Goal: Task Accomplishment & Management: Manage account settings

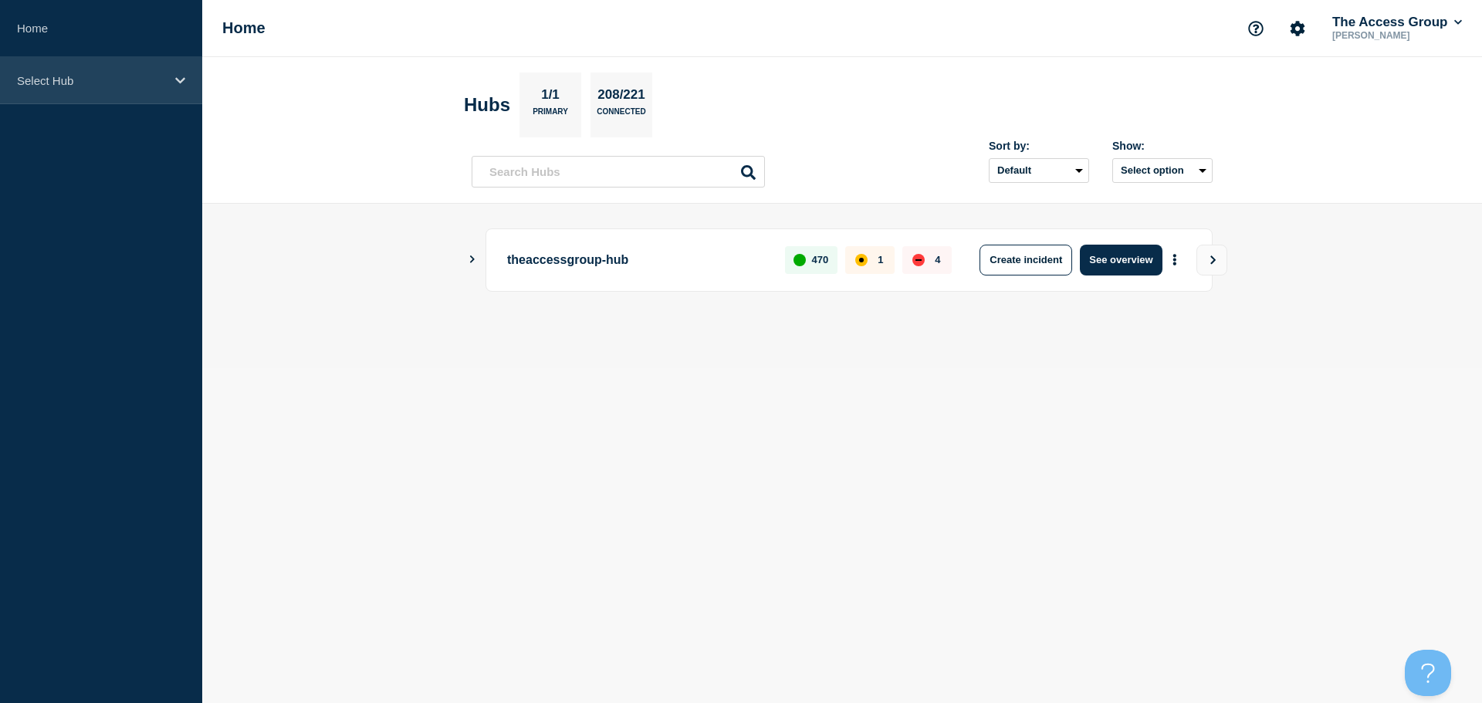
click at [146, 85] on p "Select Hub" at bounding box center [91, 80] width 148 height 13
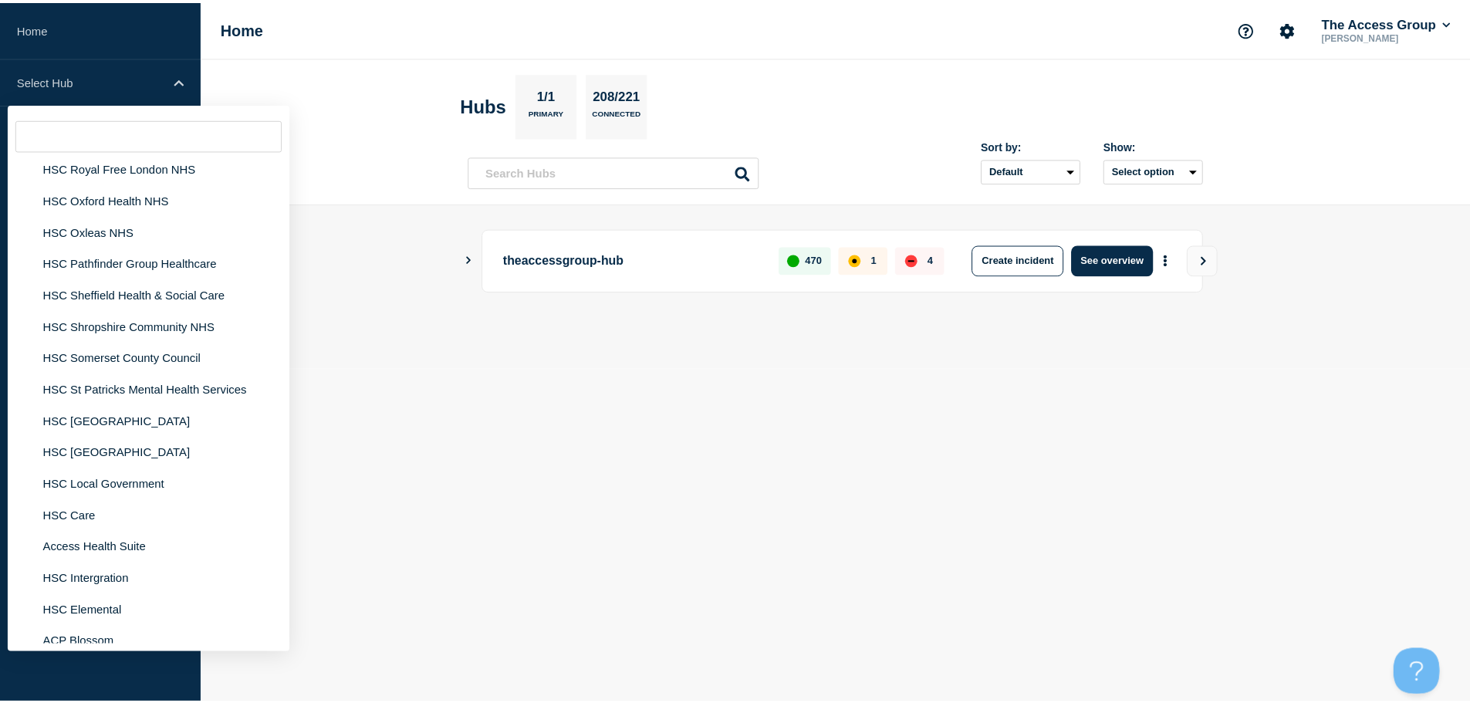
scroll to position [3627, 0]
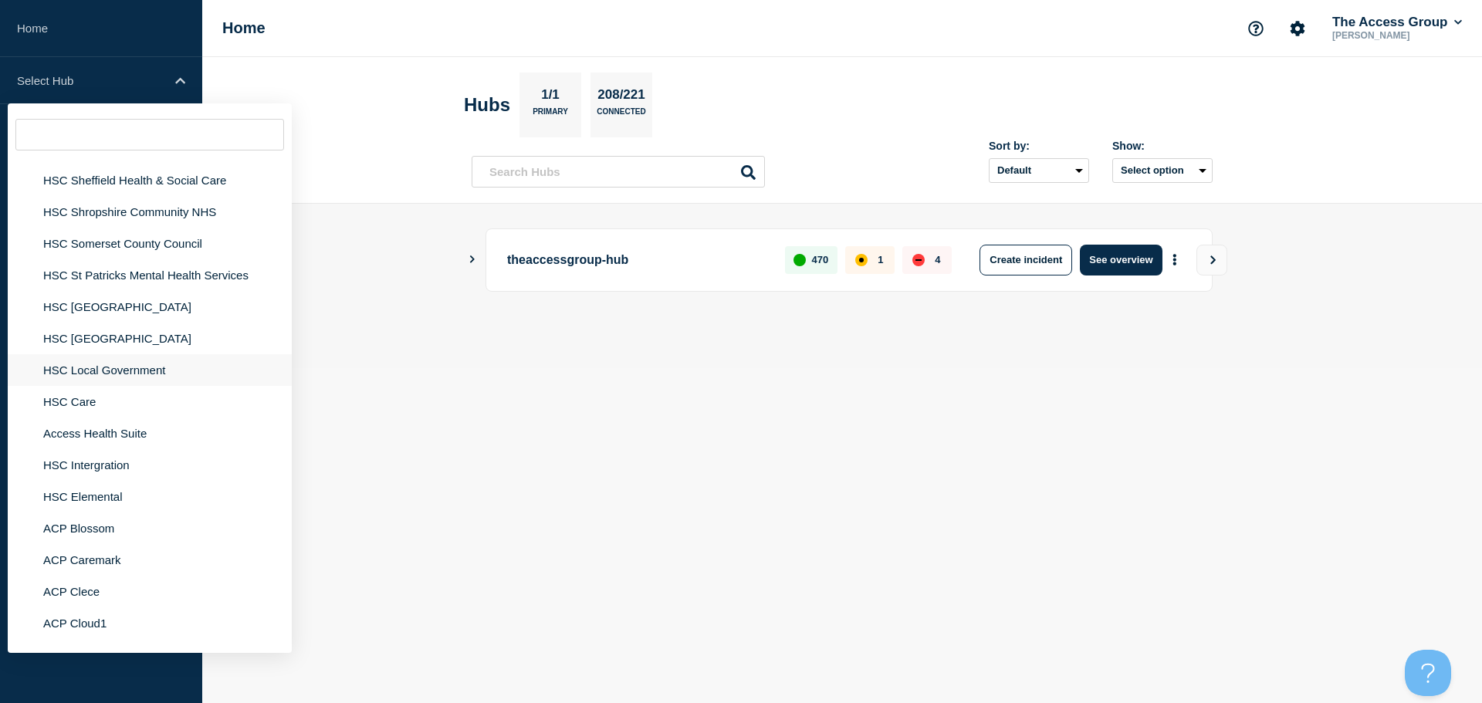
click at [115, 361] on li "HSC Local Government" at bounding box center [150, 370] width 284 height 32
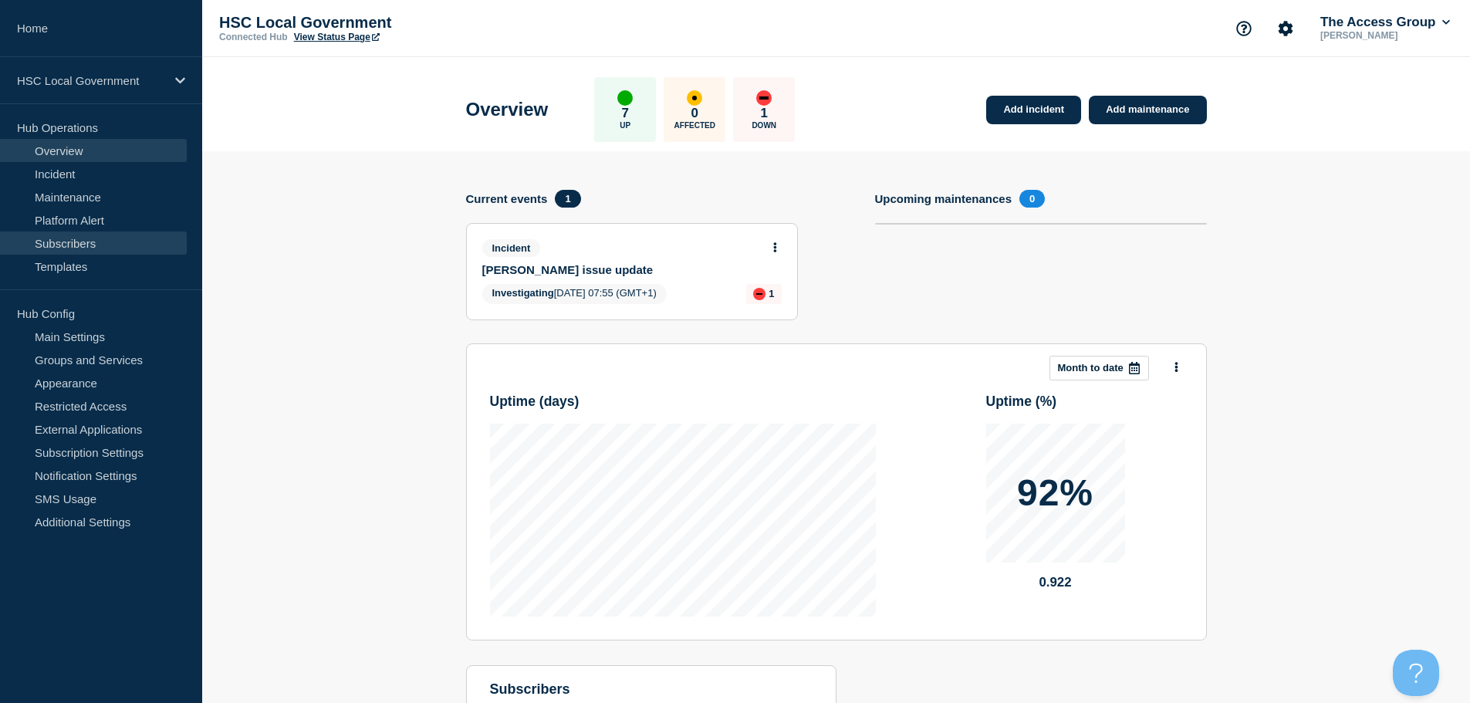
click at [77, 242] on link "Subscribers" at bounding box center [93, 243] width 187 height 23
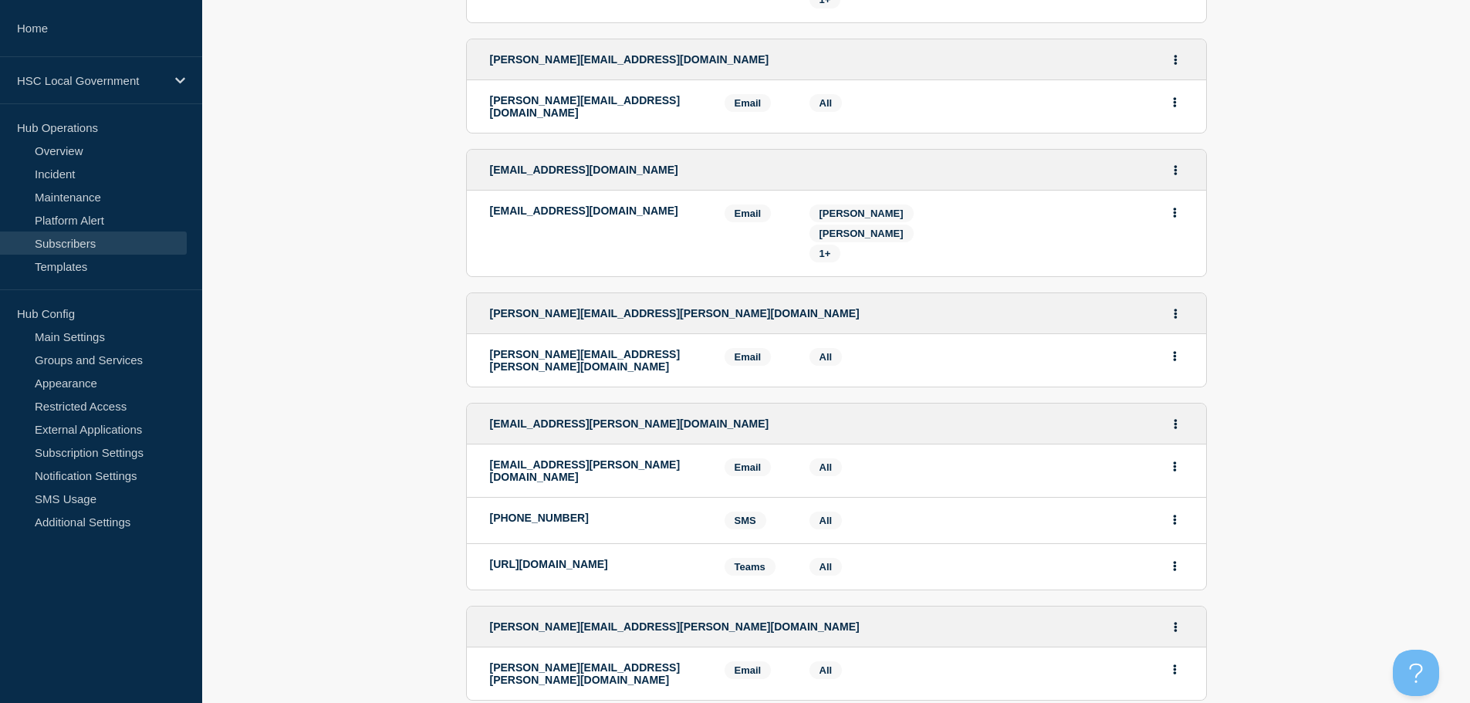
scroll to position [2639, 0]
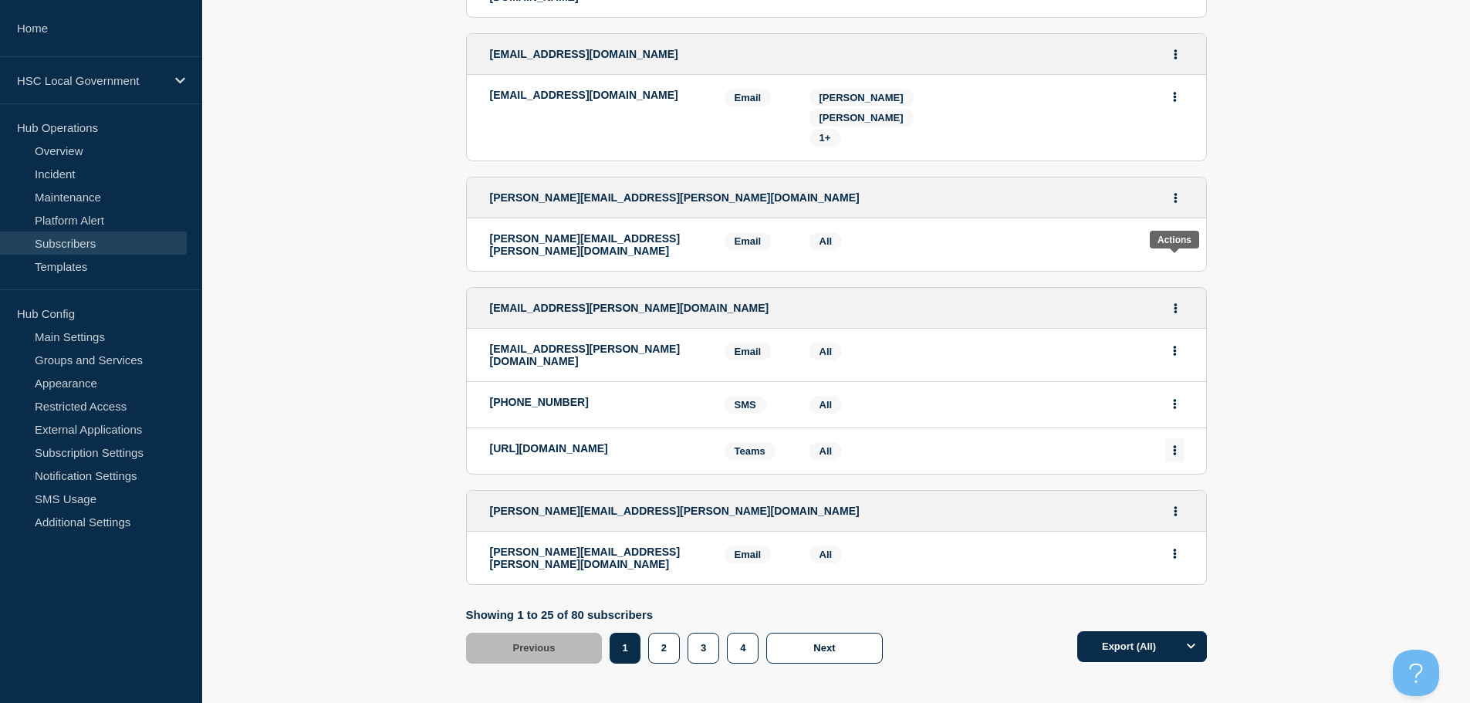
click at [1176, 445] on icon "Actions" at bounding box center [1175, 450] width 4 height 10
click at [1168, 488] on button "Delete" at bounding box center [1175, 494] width 29 height 12
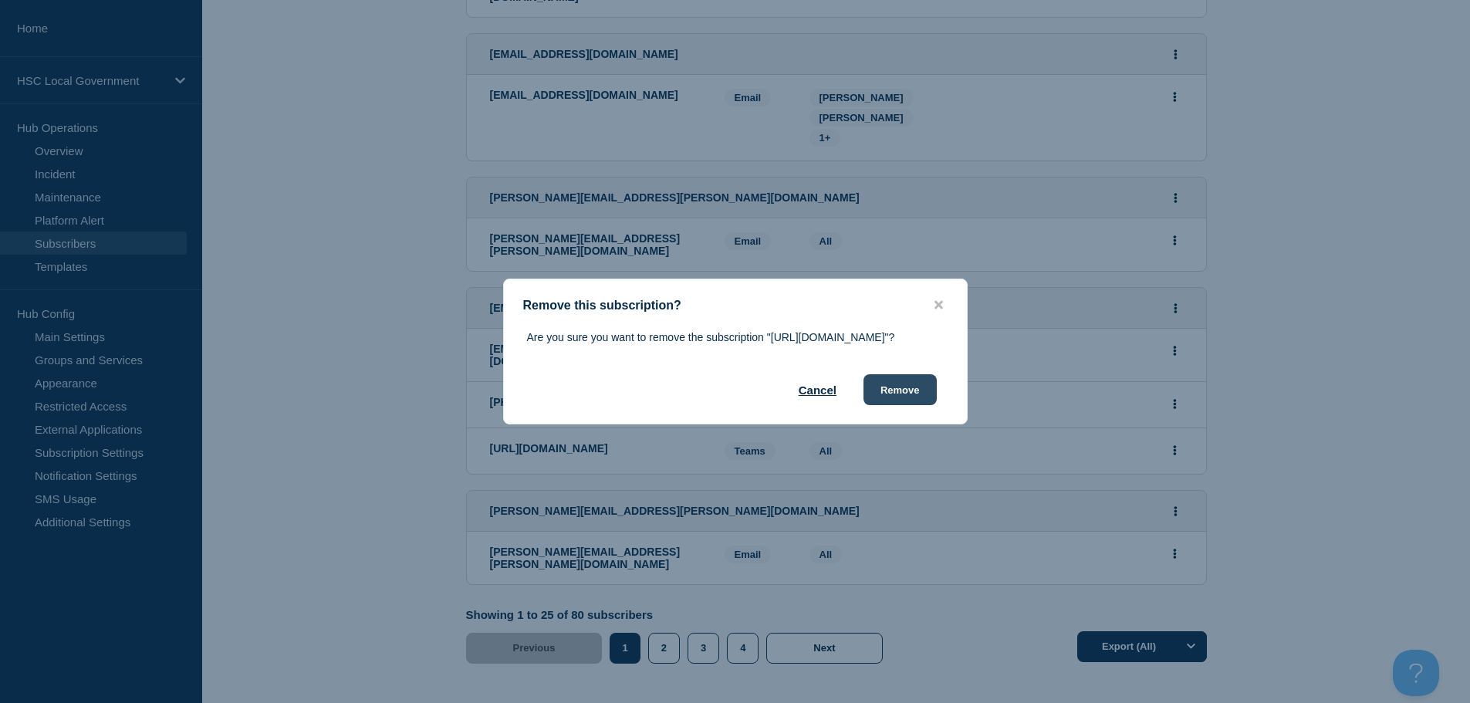
click at [897, 405] on button "Remove" at bounding box center [900, 389] width 73 height 31
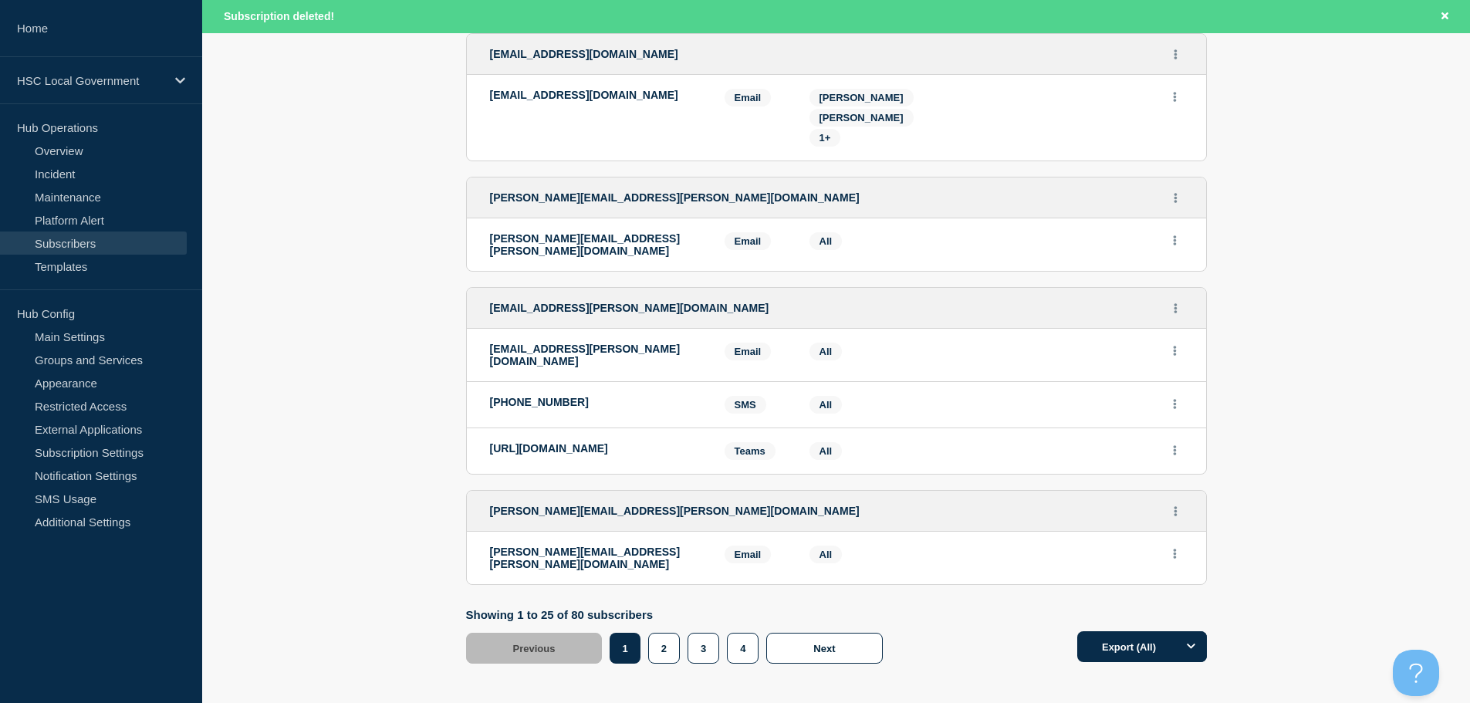
scroll to position [2532, 0]
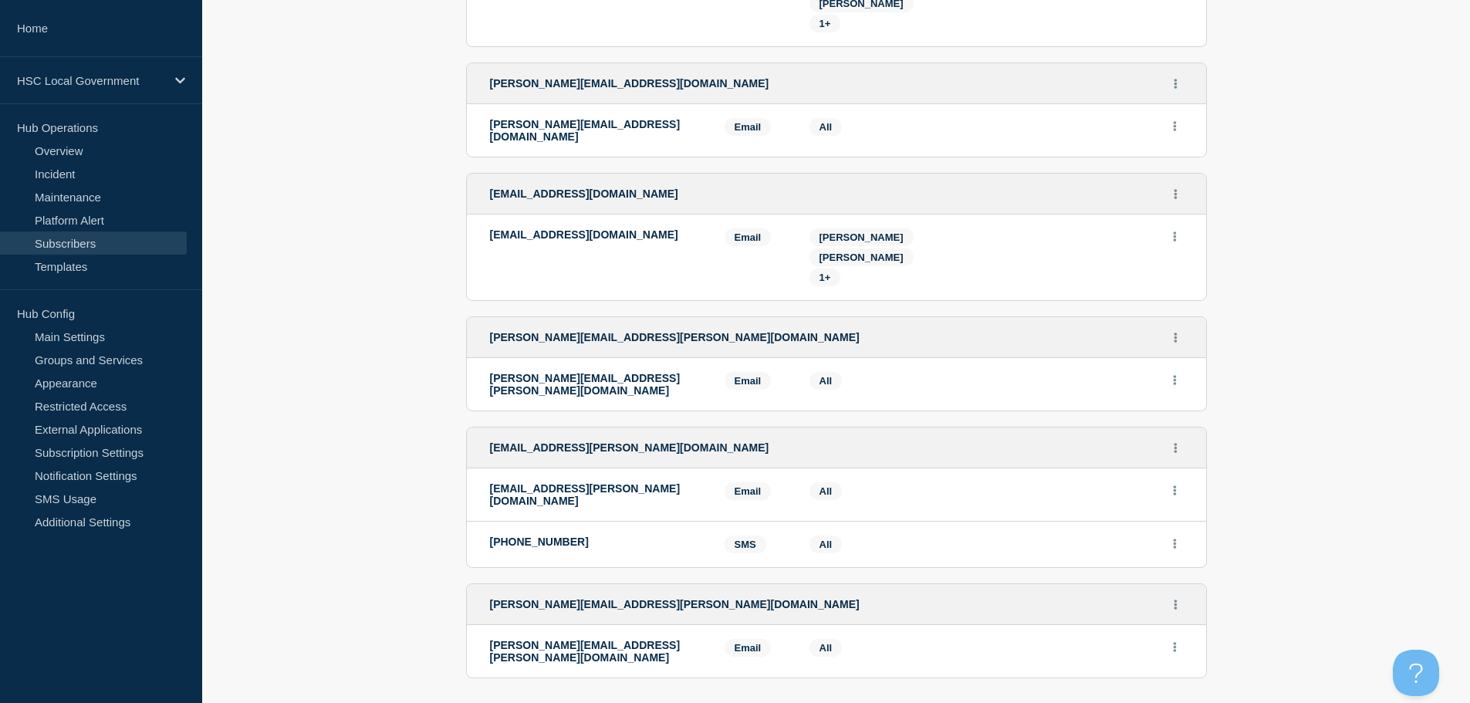
scroll to position [2500, 0]
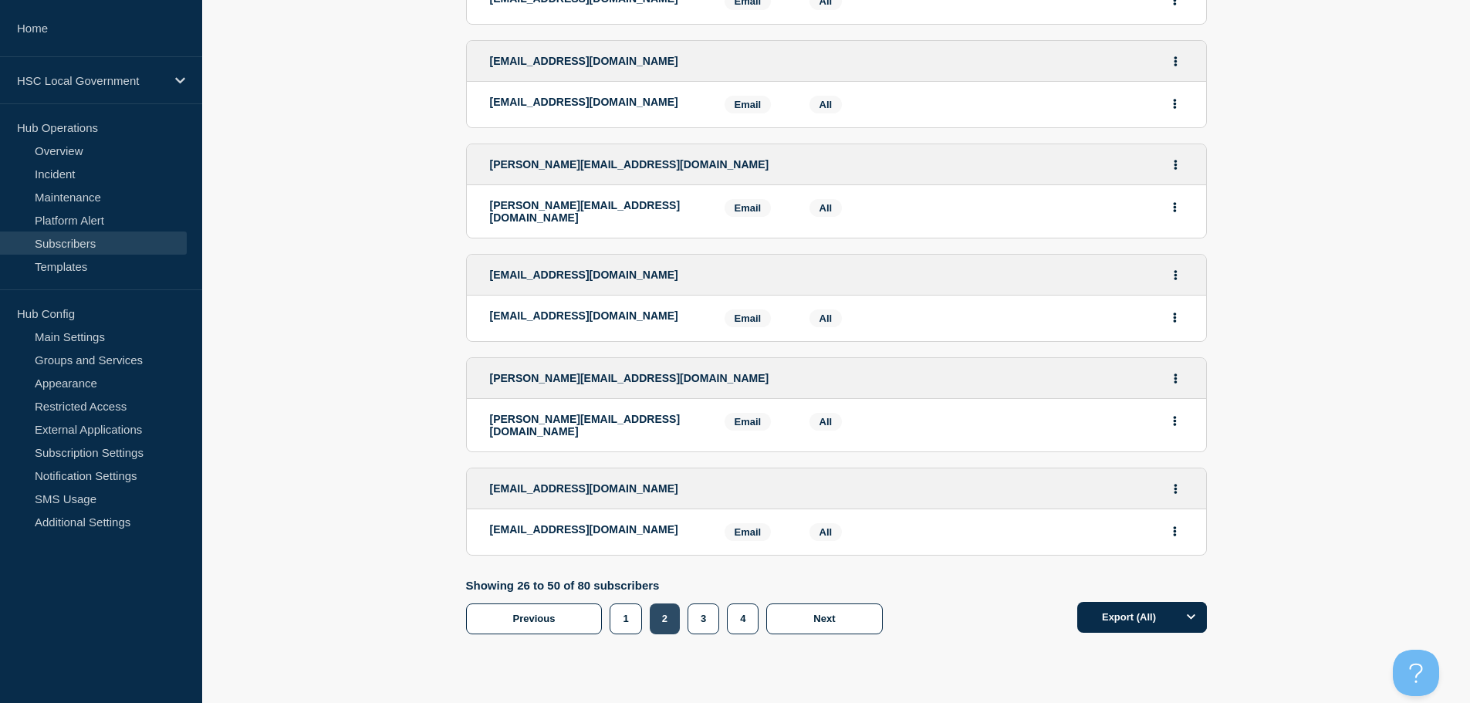
scroll to position [2422, 0]
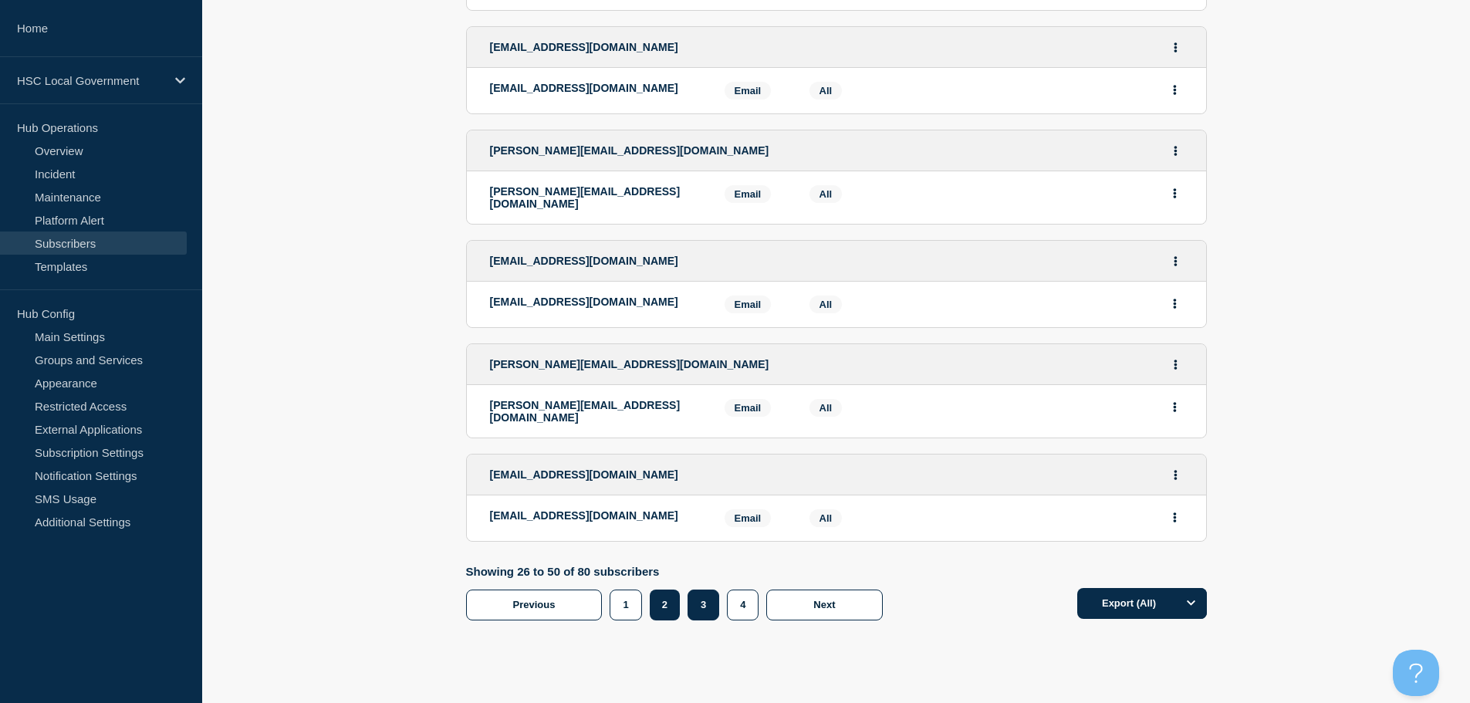
click at [694, 590] on button "3" at bounding box center [704, 605] width 32 height 31
click at [703, 590] on button "3" at bounding box center [704, 605] width 32 height 31
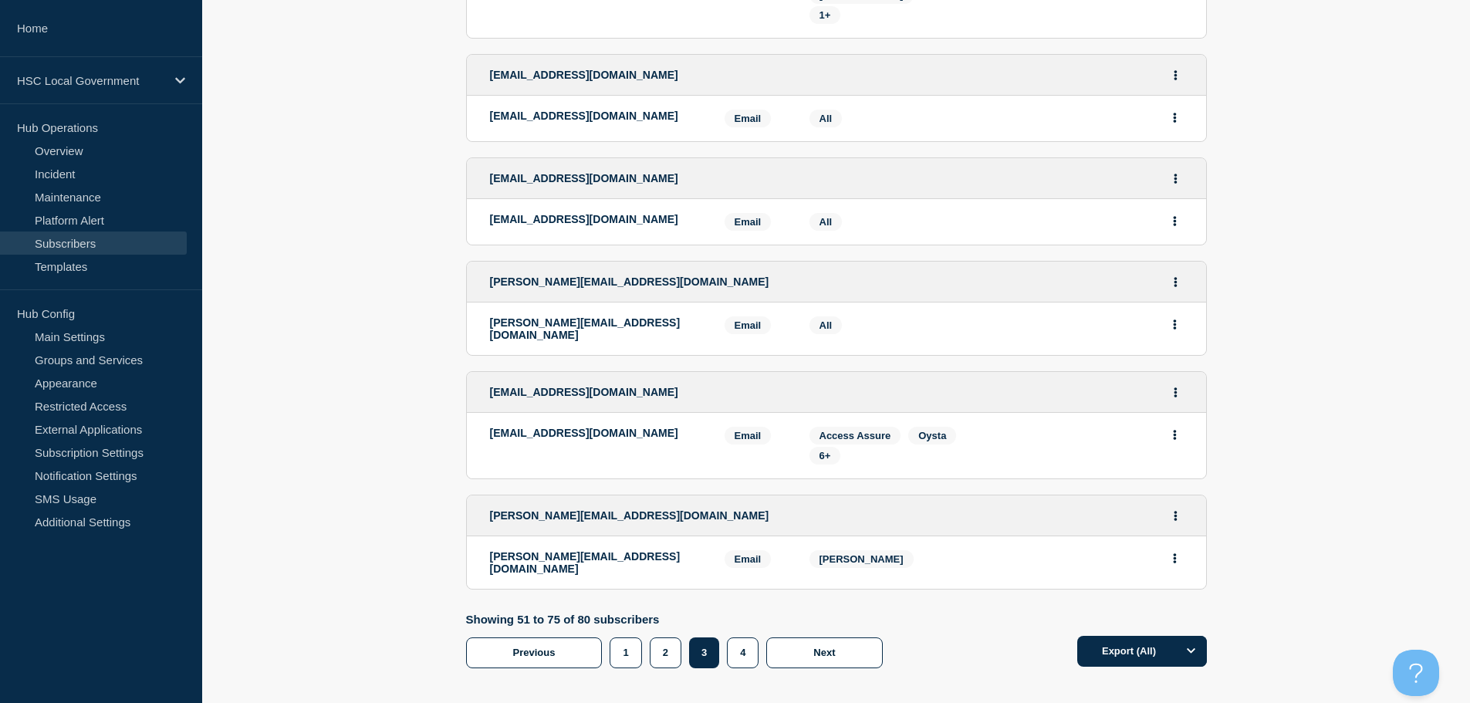
scroll to position [2399, 0]
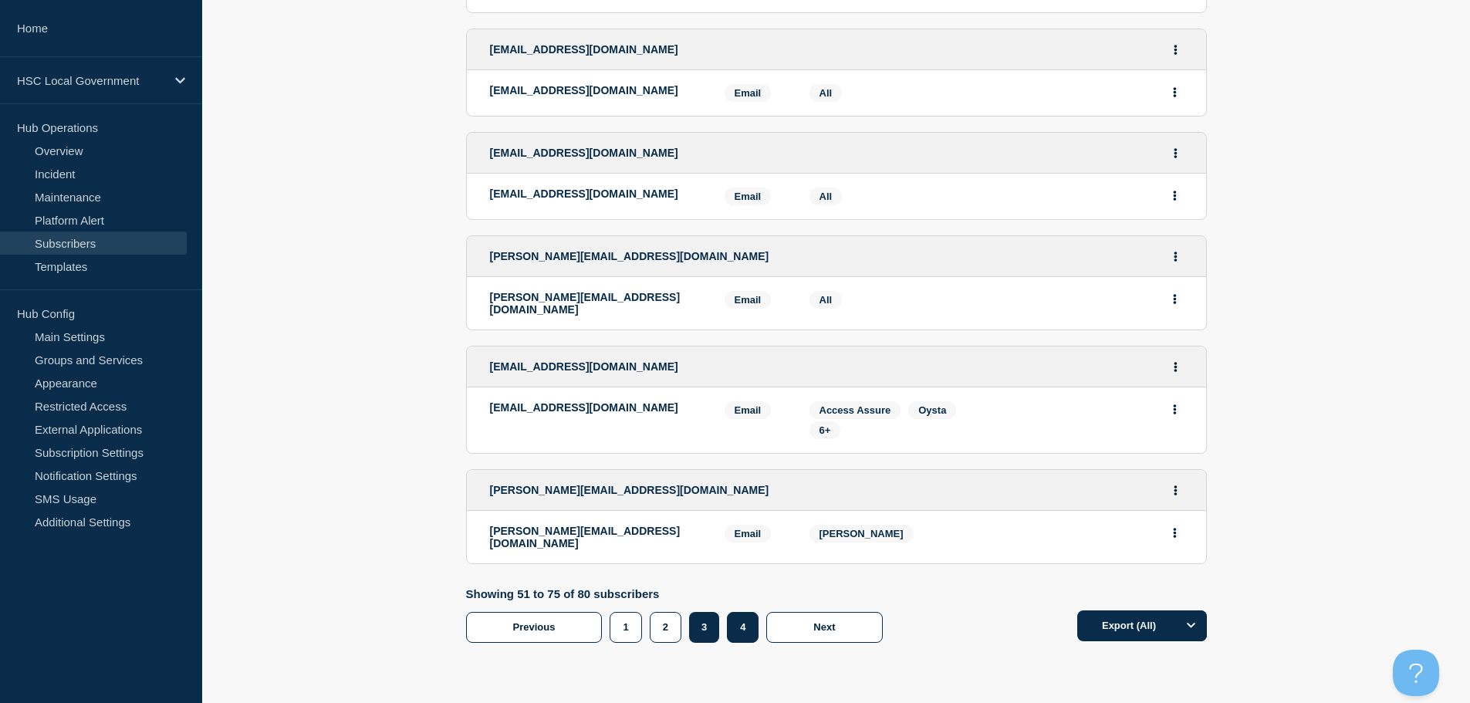
click at [755, 612] on button "4" at bounding box center [743, 627] width 32 height 31
